Goal: Information Seeking & Learning: Learn about a topic

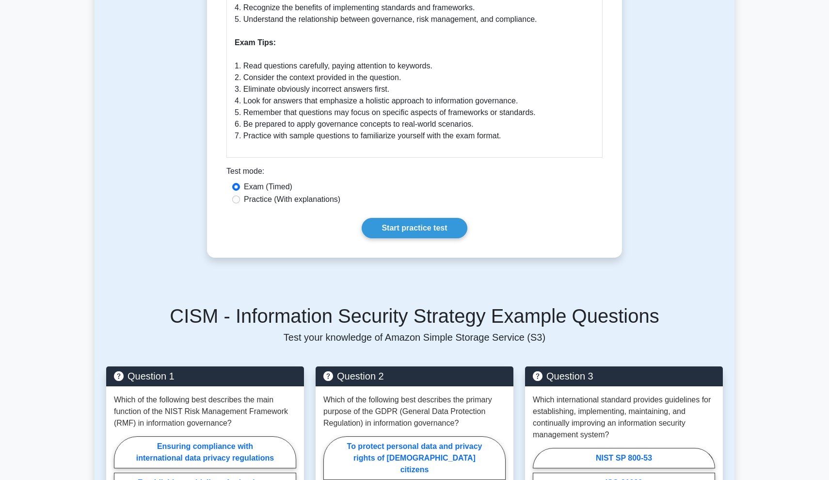
scroll to position [803, 0]
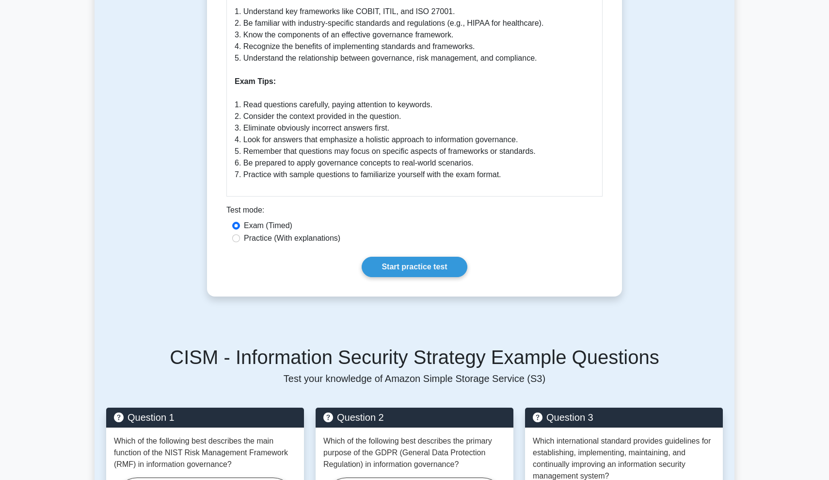
click at [318, 232] on label "Practice (With explanations)" at bounding box center [292, 238] width 97 height 12
click at [240, 234] on input "Practice (With explanations)" at bounding box center [236, 238] width 8 height 8
radio input "true"
click at [428, 261] on link "Start practice test" at bounding box center [414, 267] width 105 height 20
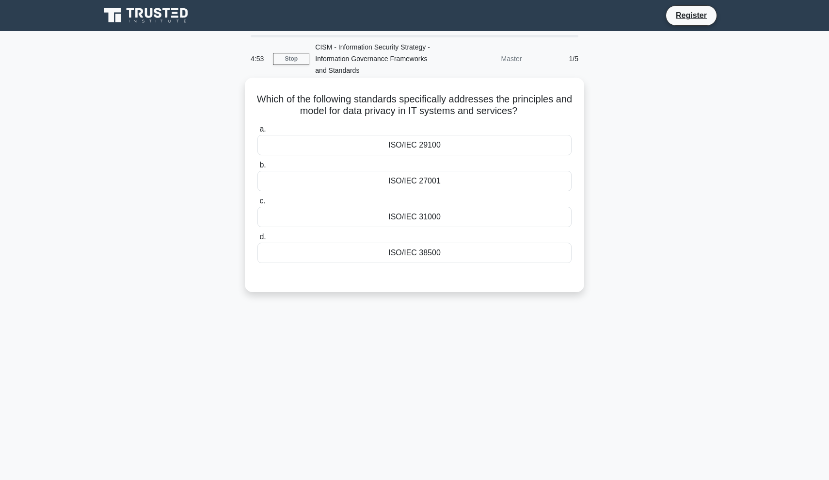
click at [423, 182] on div "ISO/IEC 27001" at bounding box center [415, 181] width 314 height 20
click at [258, 168] on input "b. ISO/IEC 27001" at bounding box center [258, 165] width 0 height 6
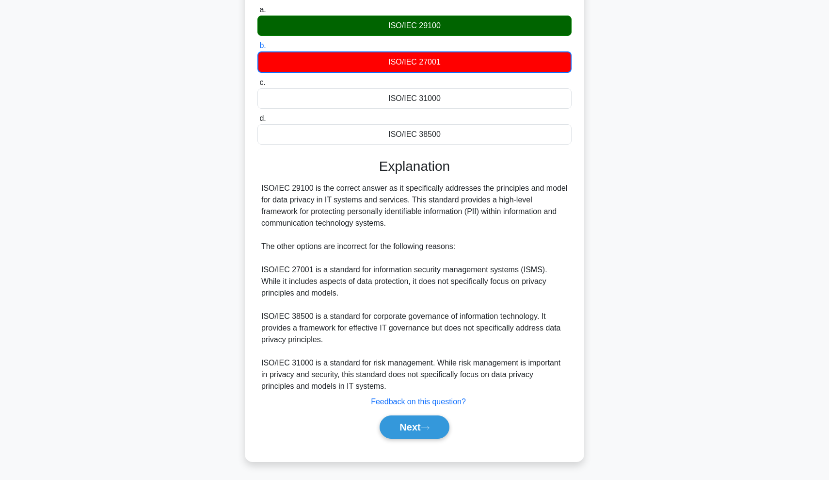
scroll to position [119, 0]
click at [420, 431] on button "Next" at bounding box center [414, 426] width 69 height 23
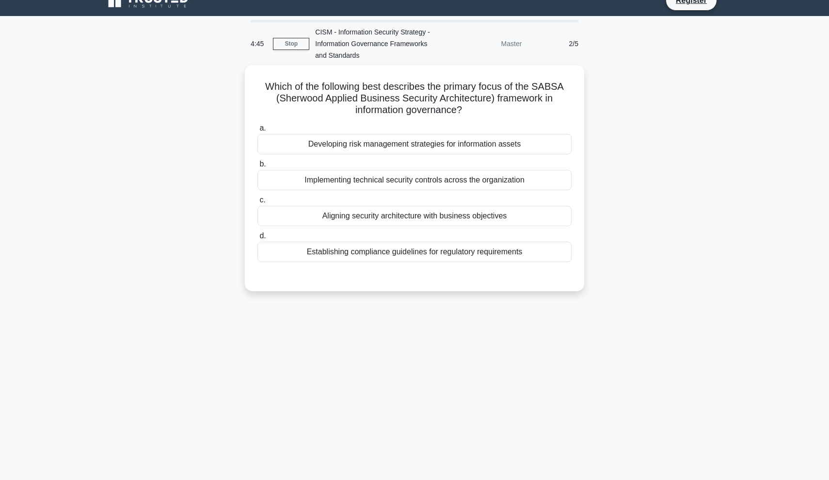
scroll to position [15, 0]
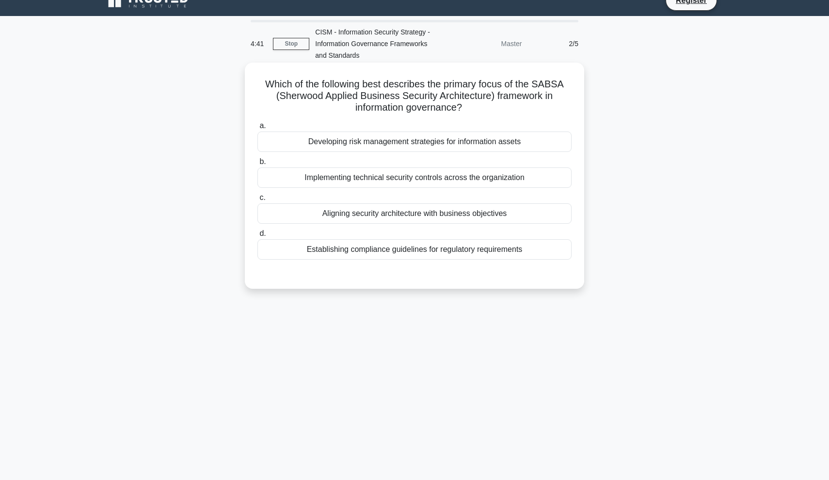
click at [446, 144] on div "Developing risk management strategies for information assets" at bounding box center [415, 141] width 314 height 20
click at [258, 129] on input "a. Developing risk management strategies for information assets" at bounding box center [258, 126] width 0 height 6
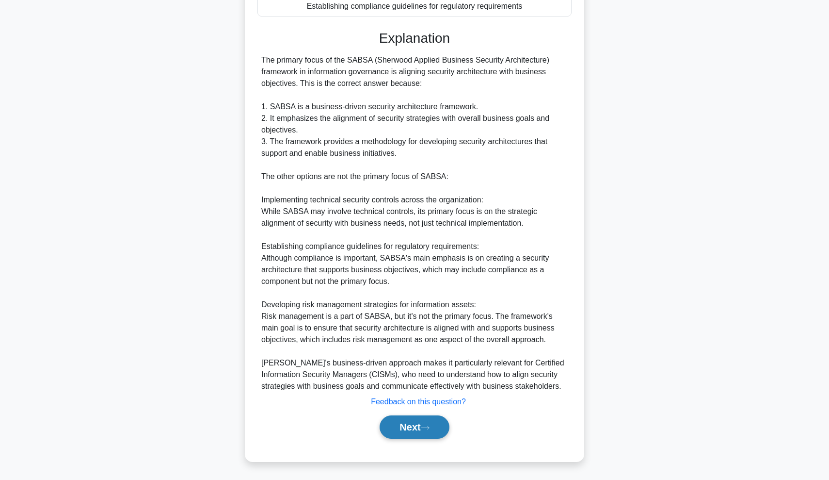
click at [413, 428] on button "Next" at bounding box center [414, 426] width 69 height 23
